Goal: Transaction & Acquisition: Purchase product/service

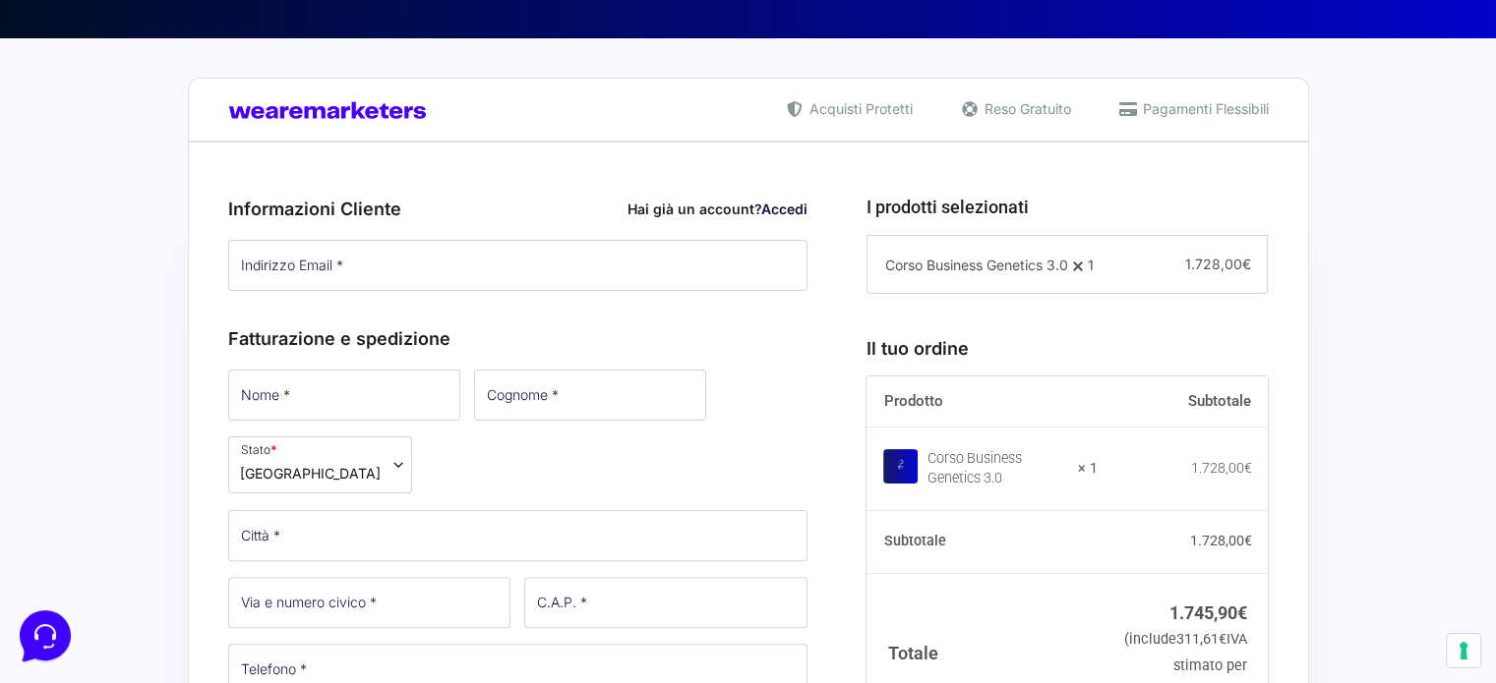
scroll to position [401, 0]
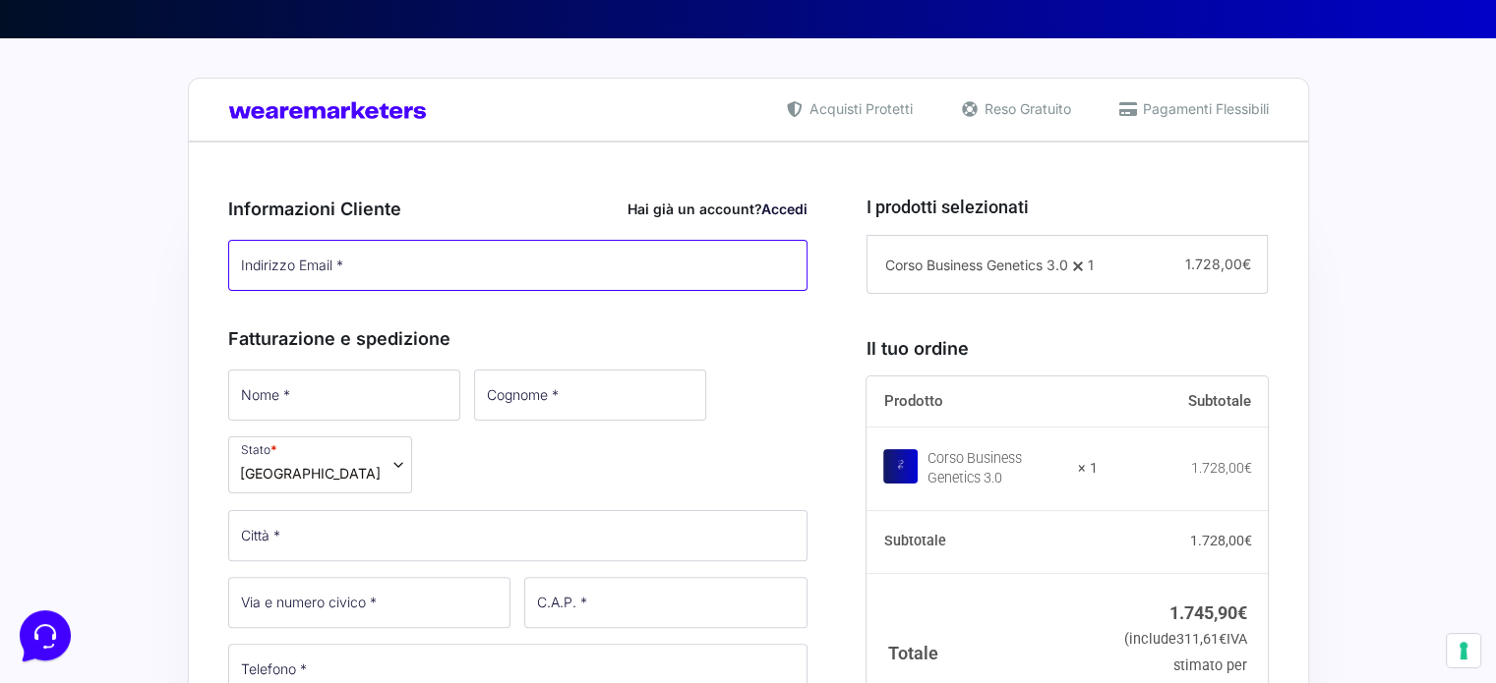
click at [603, 280] on input "Indirizzo Email *" at bounding box center [518, 265] width 580 height 51
type input "[EMAIL_ADDRESS][DOMAIN_NAME]"
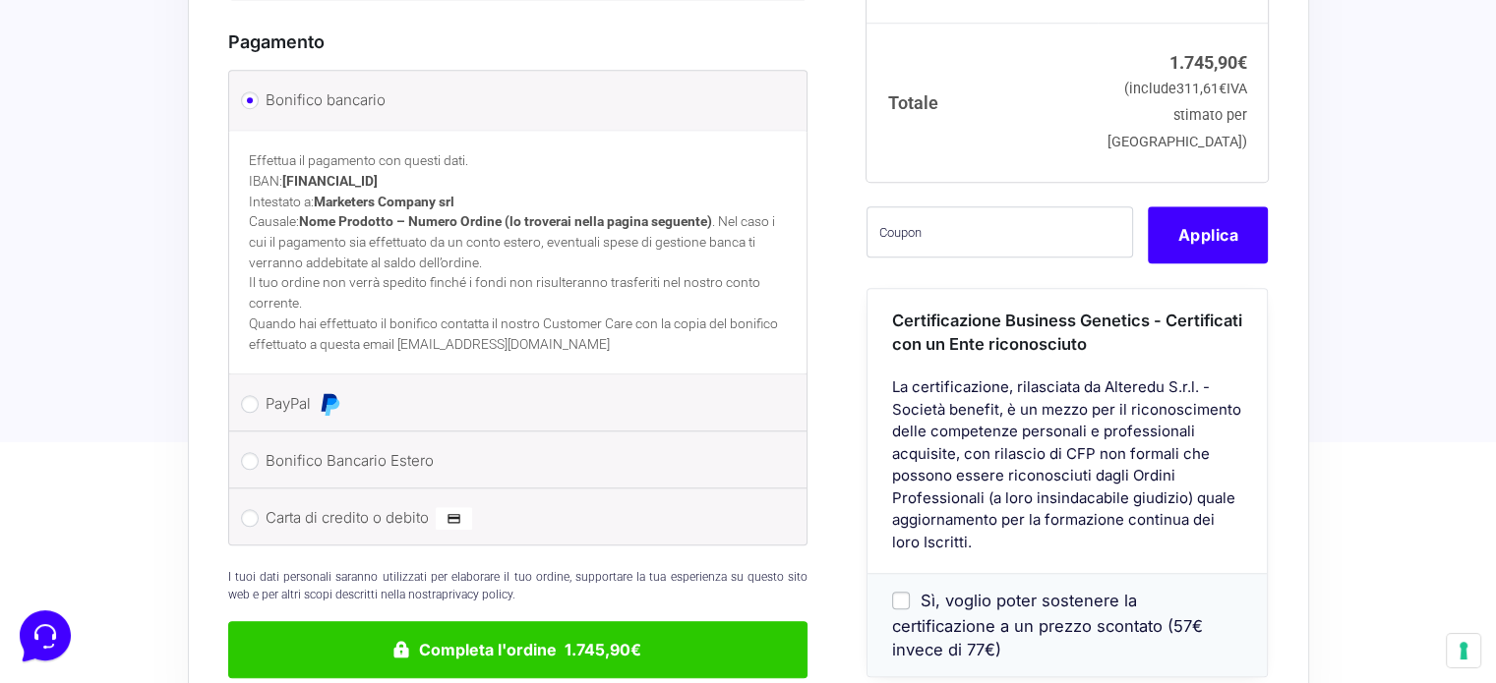
scroll to position [1542, 0]
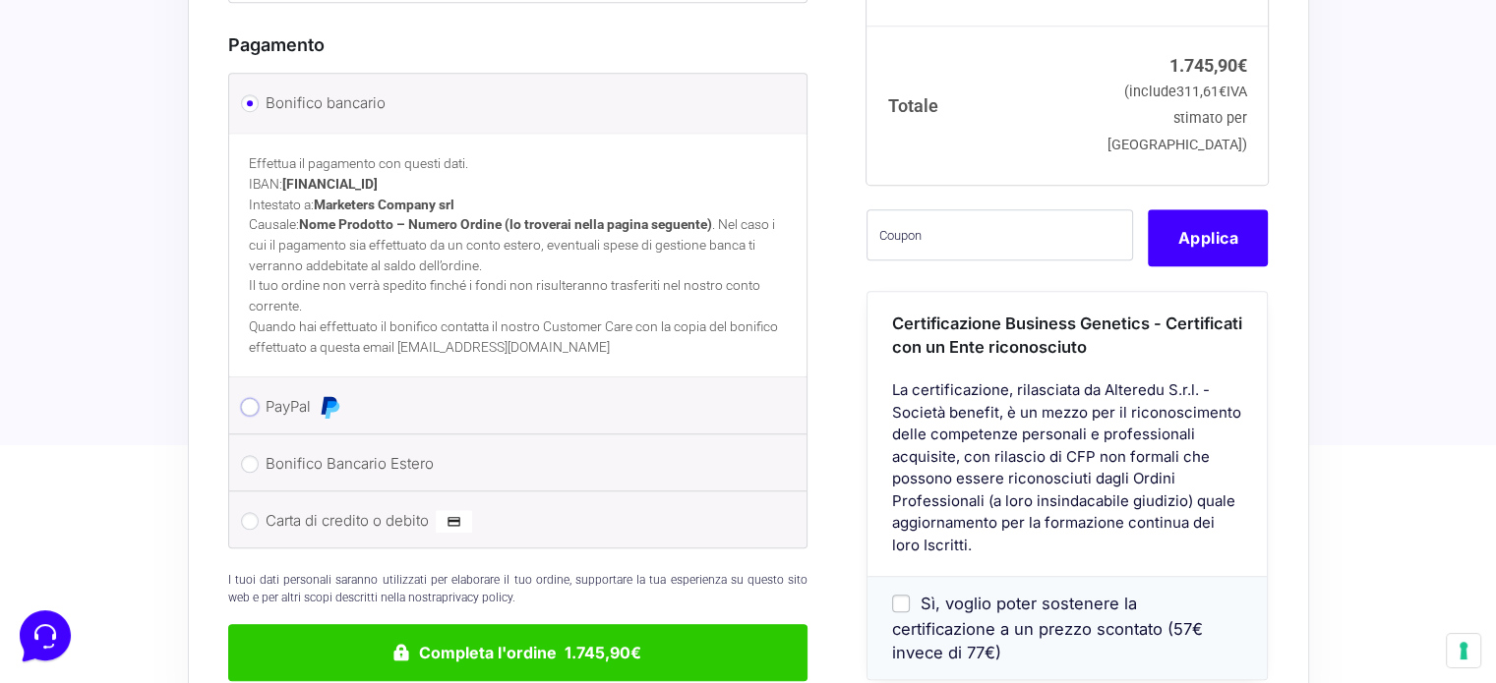
click at [256, 398] on input "PayPal" at bounding box center [250, 407] width 18 height 18
radio input "true"
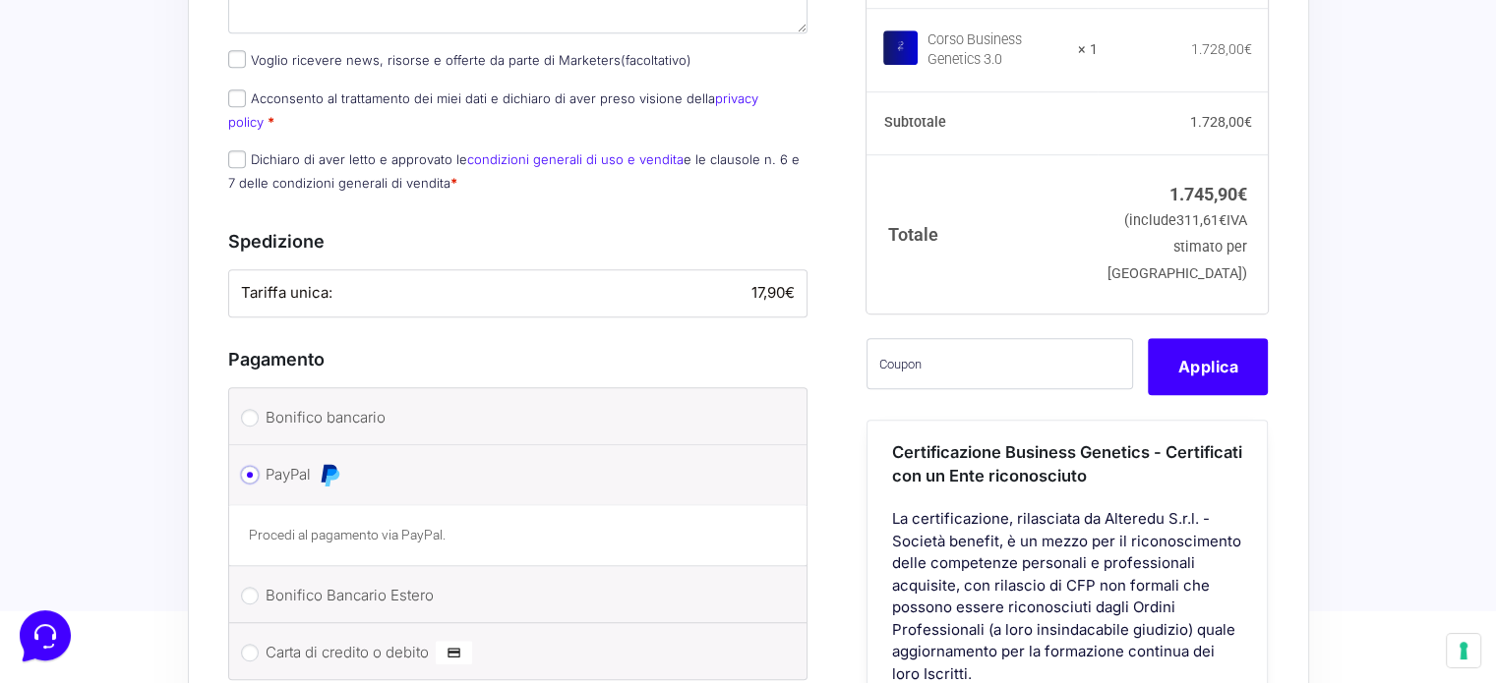
scroll to position [1225, 0]
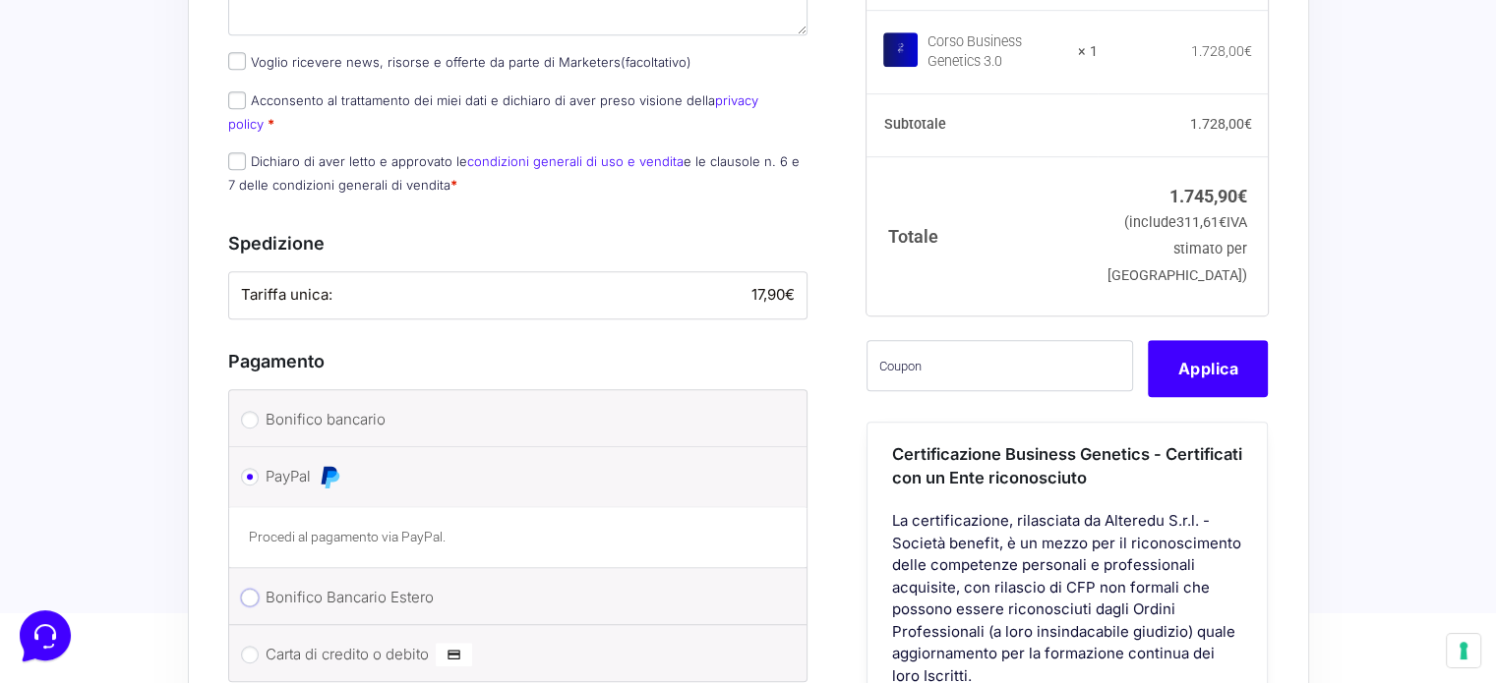
click at [249, 589] on input "Bonifico Bancario Estero" at bounding box center [250, 598] width 18 height 18
radio input "true"
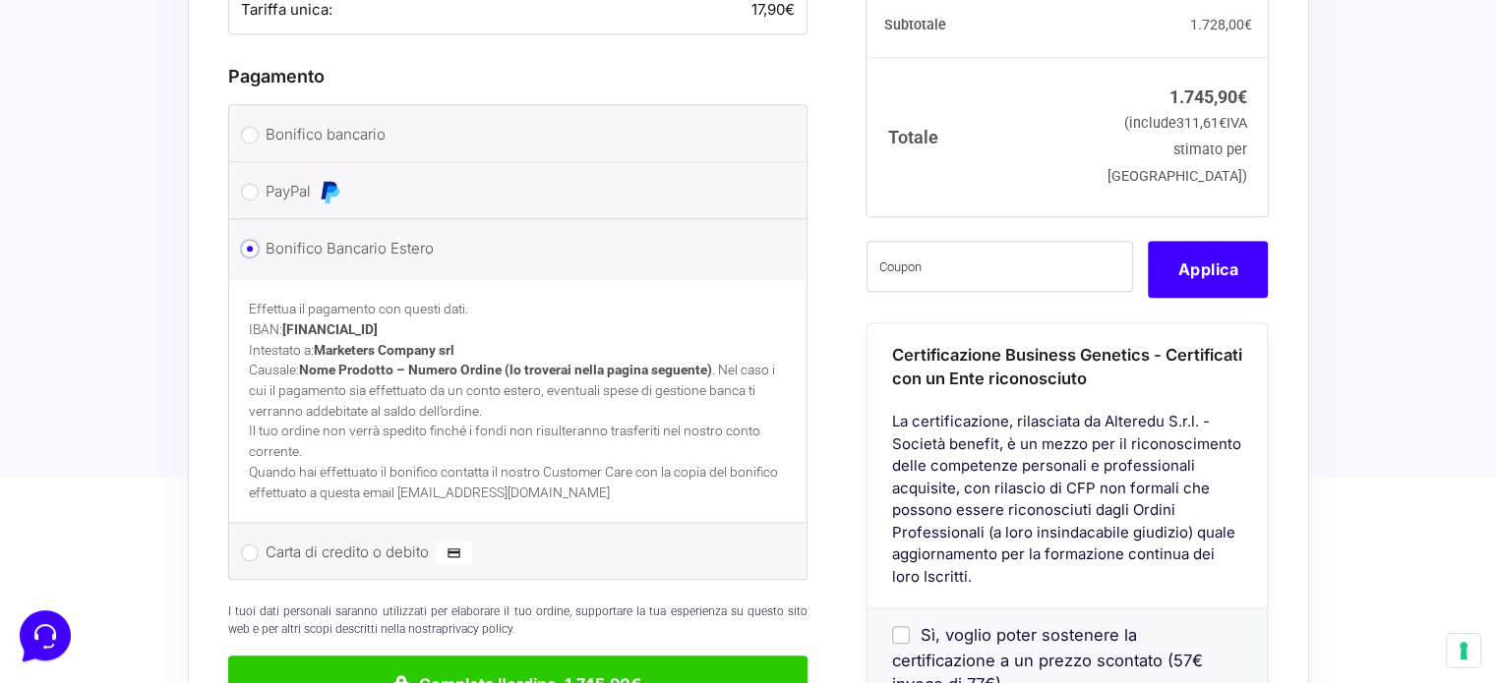
scroll to position [1530, 0]
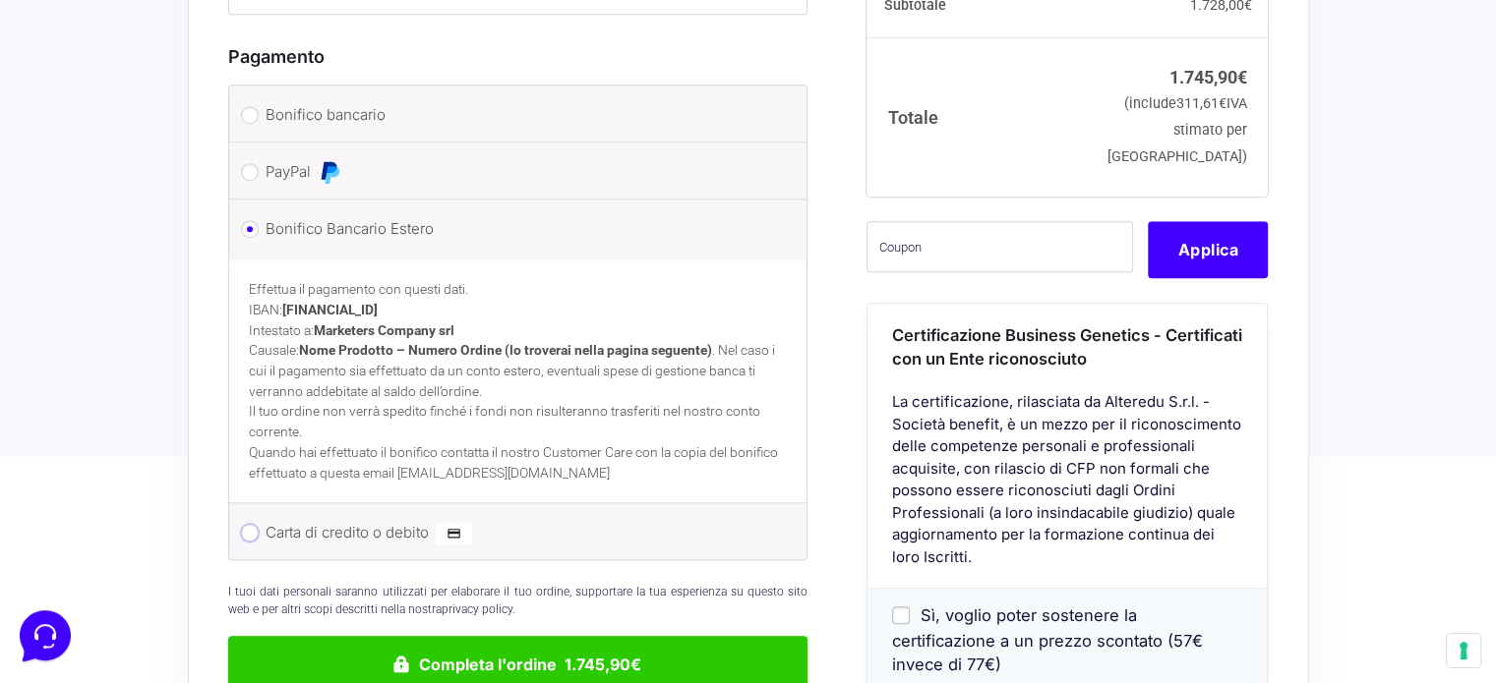
click at [244, 524] on input "Carta di credito o debito" at bounding box center [250, 533] width 18 height 18
radio input "true"
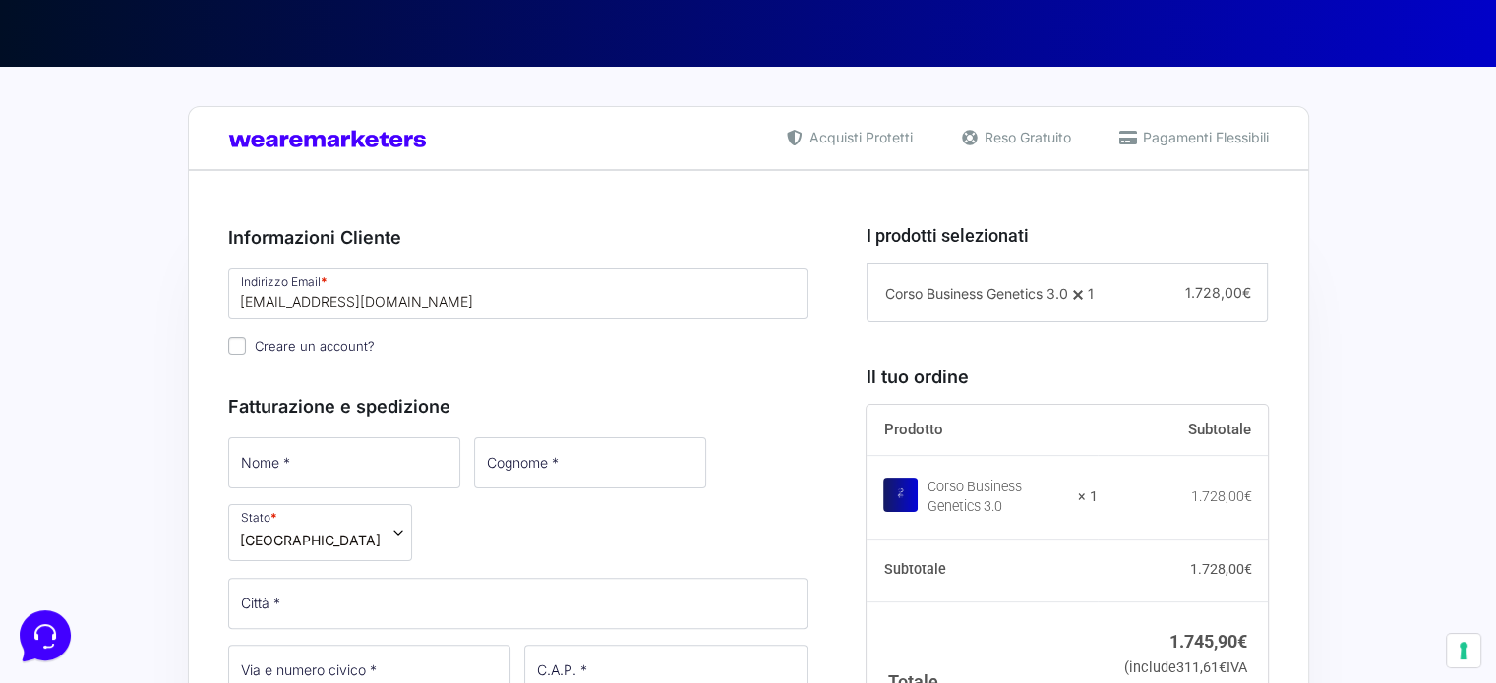
scroll to position [371, 0]
